Goal: Find specific page/section: Find specific page/section

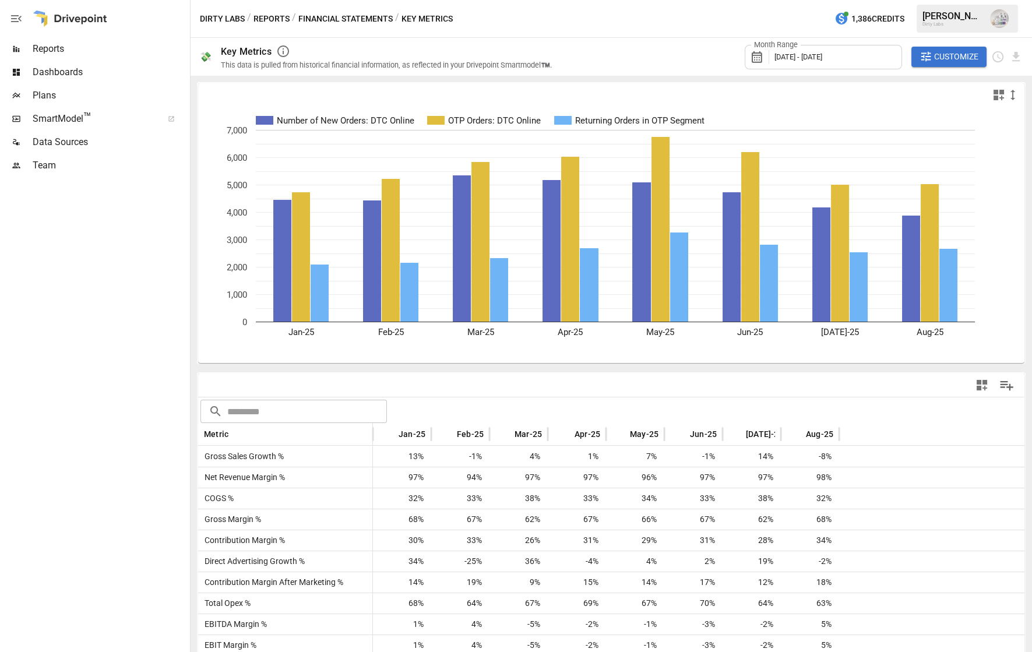
click at [77, 328] on div at bounding box center [94, 414] width 188 height 475
click at [64, 90] on span "Plans" at bounding box center [110, 96] width 155 height 14
